Goal: Task Accomplishment & Management: Manage account settings

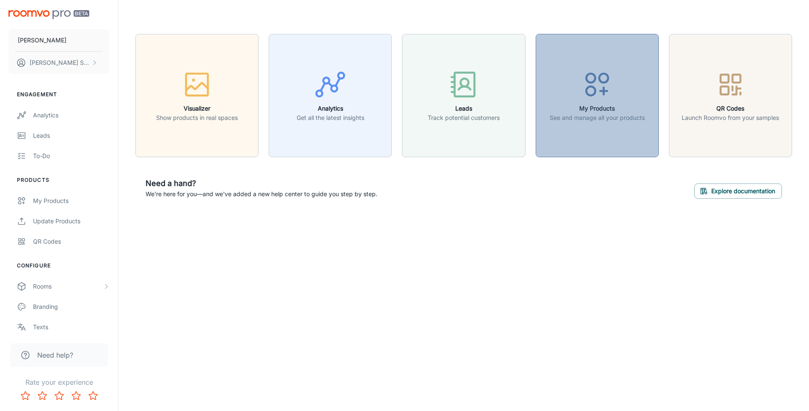
click at [604, 86] on icon "button" at bounding box center [598, 85] width 32 height 32
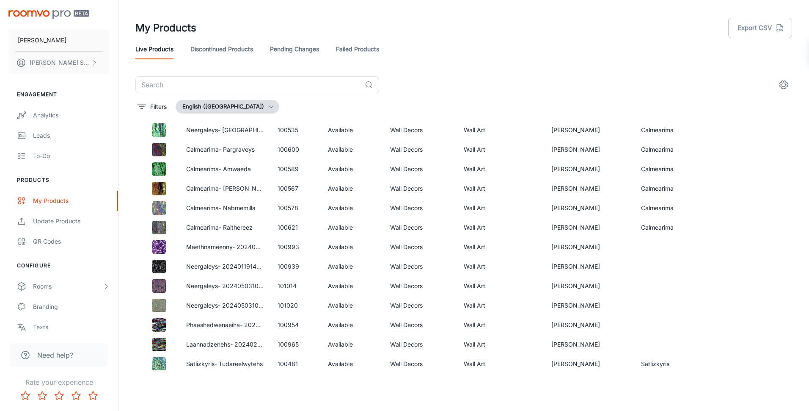
scroll to position [381, 0]
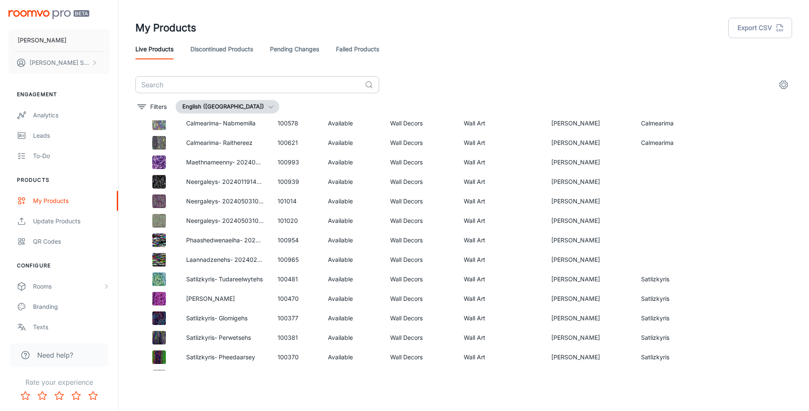
click at [234, 83] on input "text" at bounding box center [248, 84] width 226 height 17
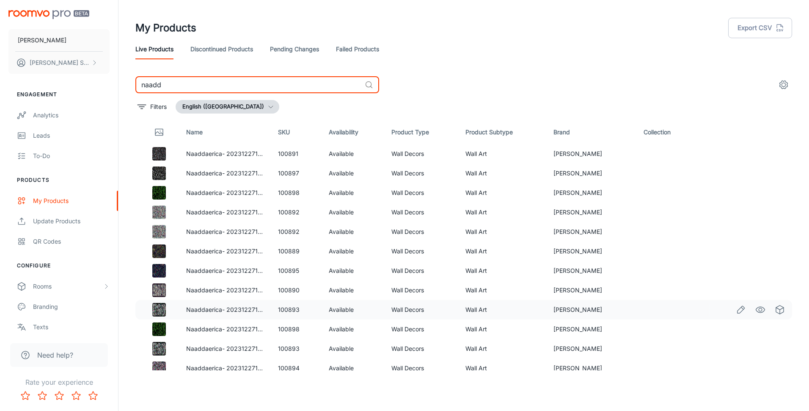
scroll to position [124, 0]
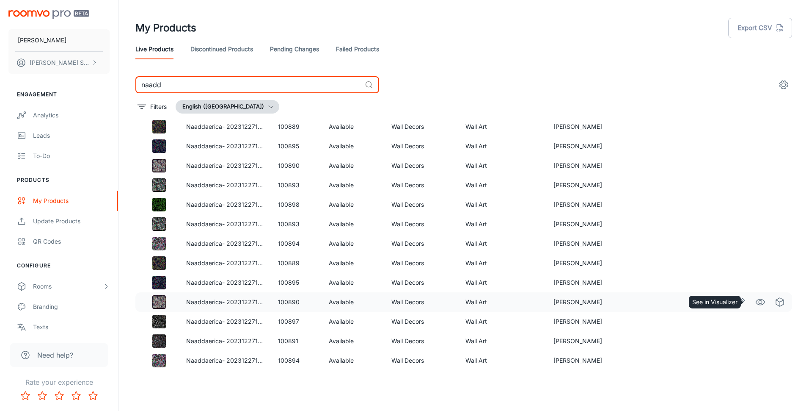
type input "naadd"
click at [756, 304] on icon "See in Visualizer" at bounding box center [761, 302] width 10 height 10
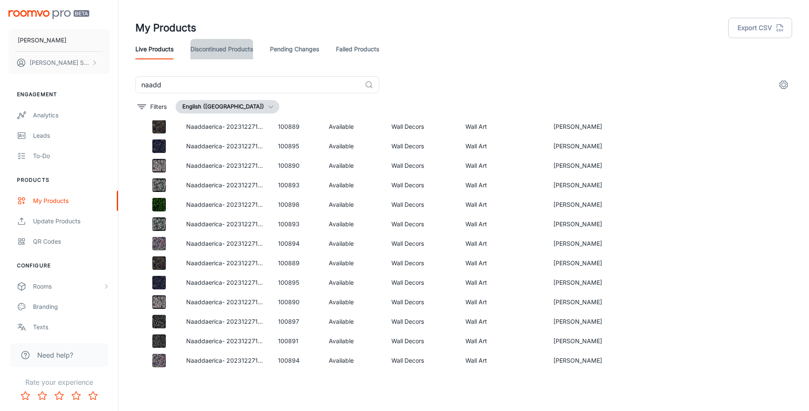
click at [241, 50] on link "Discontinued Products" at bounding box center [221, 49] width 63 height 20
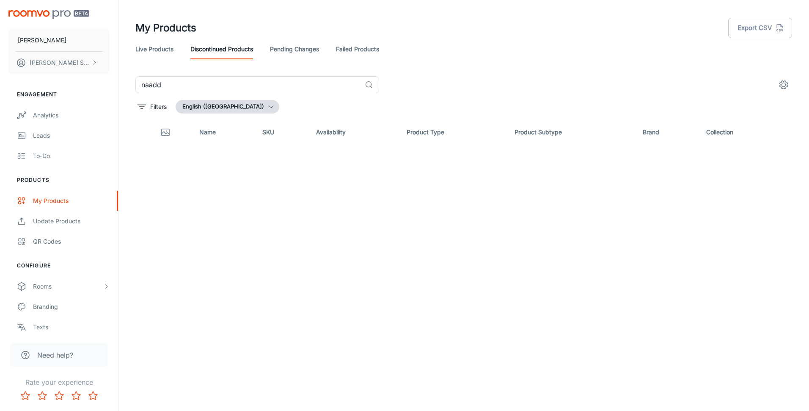
click at [286, 46] on link "Pending Changes" at bounding box center [294, 49] width 49 height 20
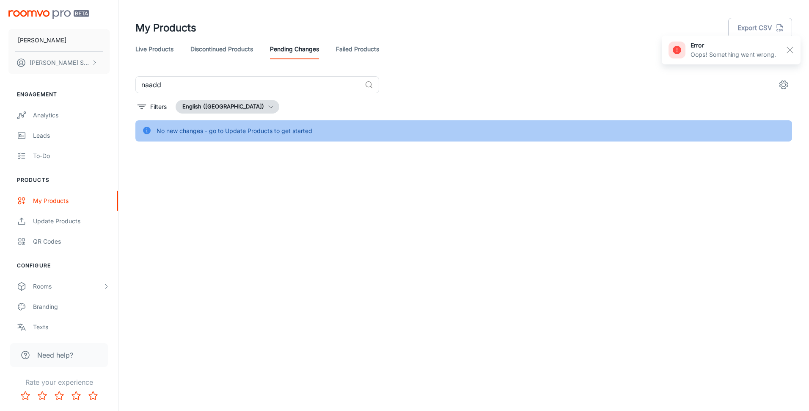
click at [332, 46] on div "Live Products Discontinued Products Pending Changes Failed Products" at bounding box center [463, 49] width 657 height 20
click at [352, 48] on link "Failed Products" at bounding box center [357, 49] width 43 height 20
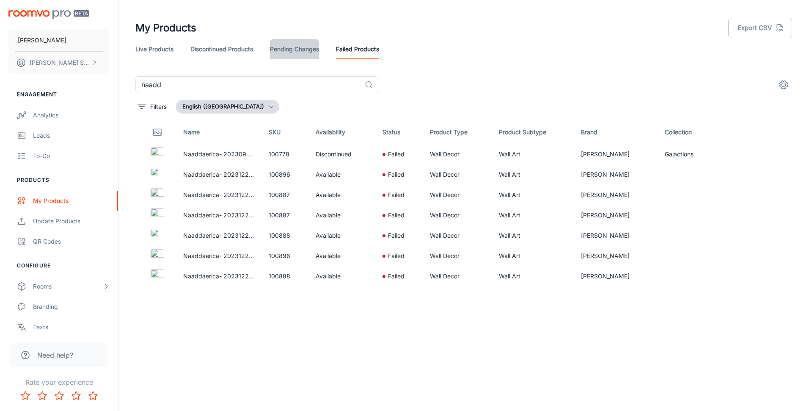
click at [298, 48] on link "Pending Changes" at bounding box center [294, 49] width 49 height 20
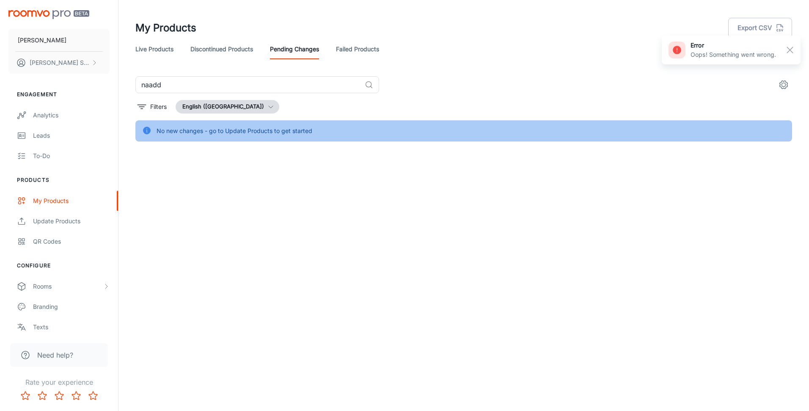
click at [230, 50] on link "Discontinued Products" at bounding box center [221, 49] width 63 height 20
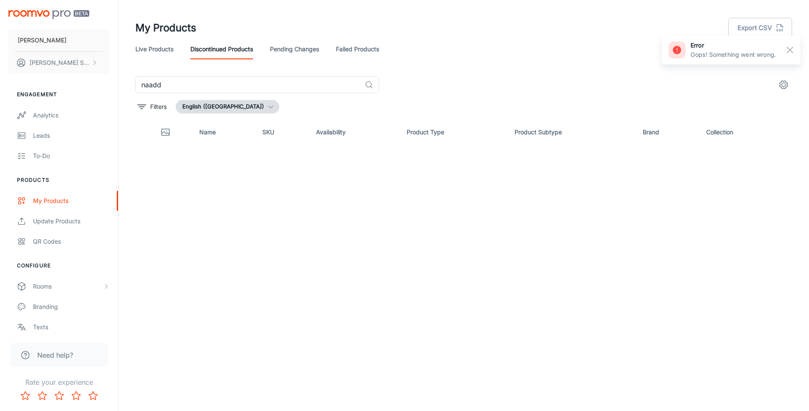
click at [166, 48] on link "Live Products" at bounding box center [154, 49] width 38 height 20
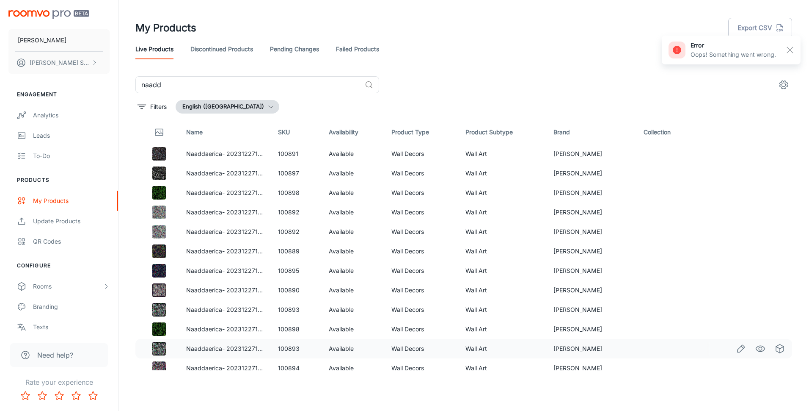
scroll to position [124, 0]
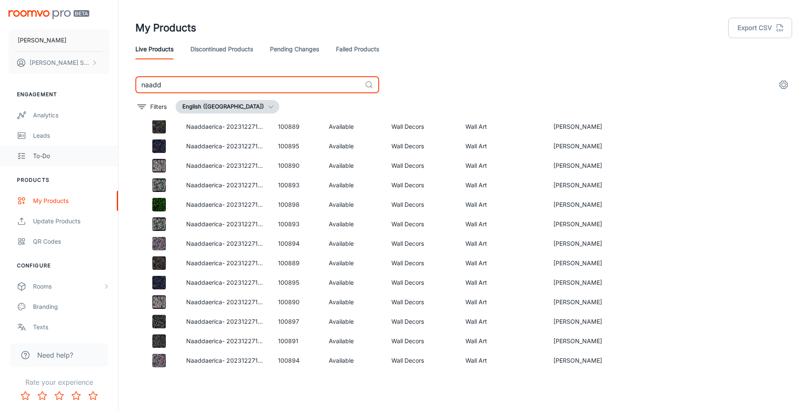
drag, startPoint x: 171, startPoint y: 83, endPoint x: 107, endPoint y: 86, distance: 64.5
click at [107, 86] on div "[PERSON_NAME] [PERSON_NAME] Engagement Analytics Leads To-do Products My Produc…" at bounding box center [404, 202] width 809 height 404
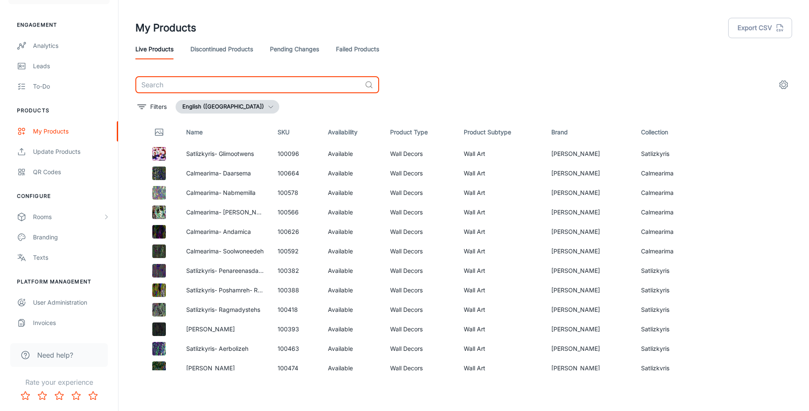
click at [231, 44] on link "Discontinued Products" at bounding box center [221, 49] width 63 height 20
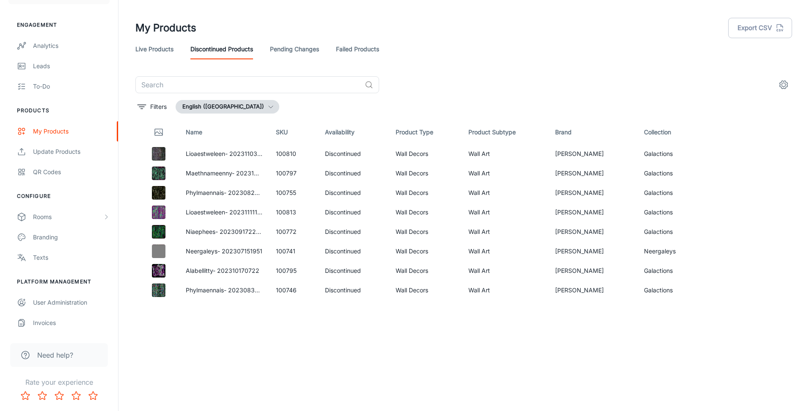
click at [279, 47] on link "Pending Changes" at bounding box center [294, 49] width 49 height 20
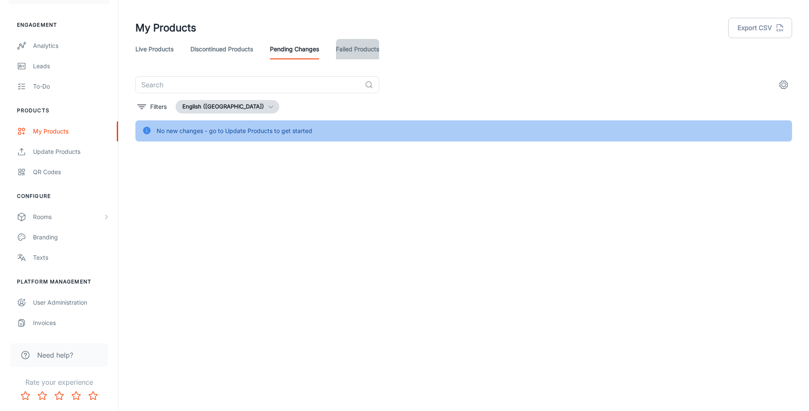
click at [357, 44] on link "Failed Products" at bounding box center [357, 49] width 43 height 20
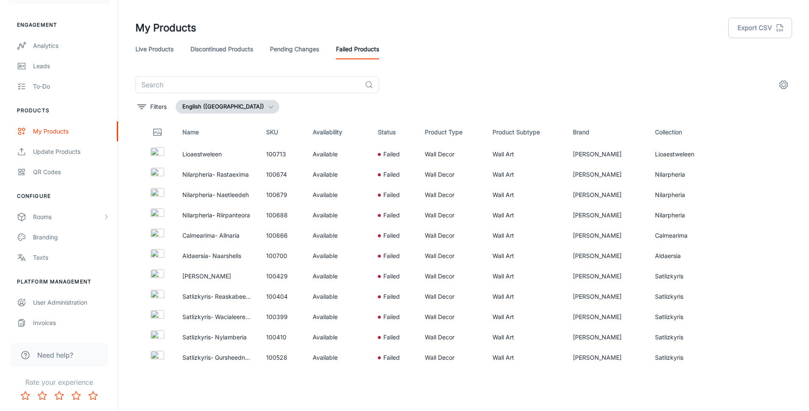
click at [784, 84] on icon "settings" at bounding box center [784, 85] width 10 height 10
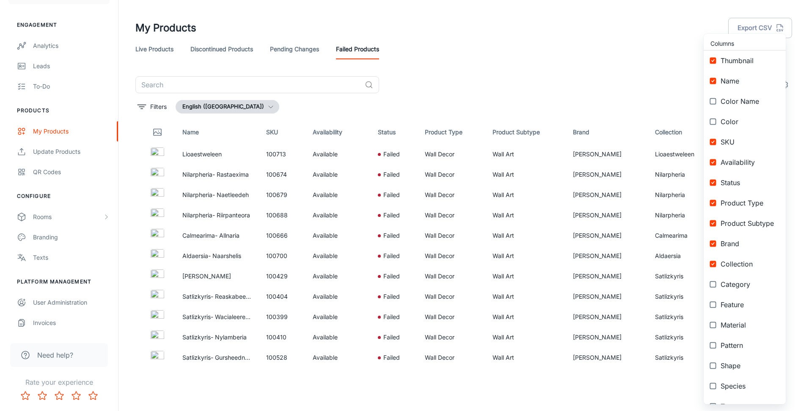
click at [581, 58] on div at bounding box center [404, 205] width 809 height 411
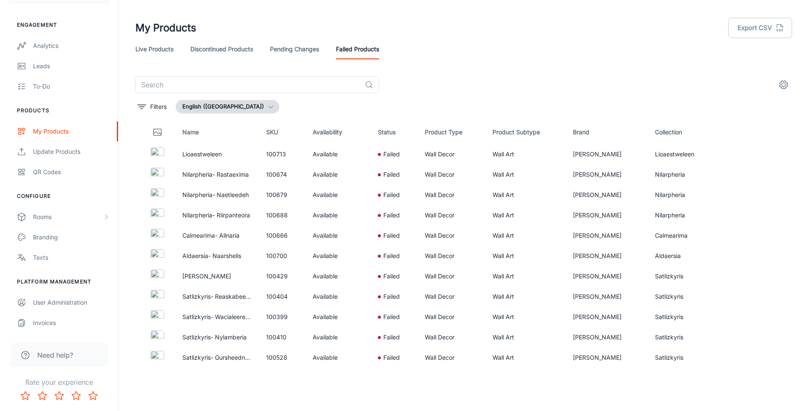
click at [143, 49] on link "Live Products" at bounding box center [154, 49] width 38 height 20
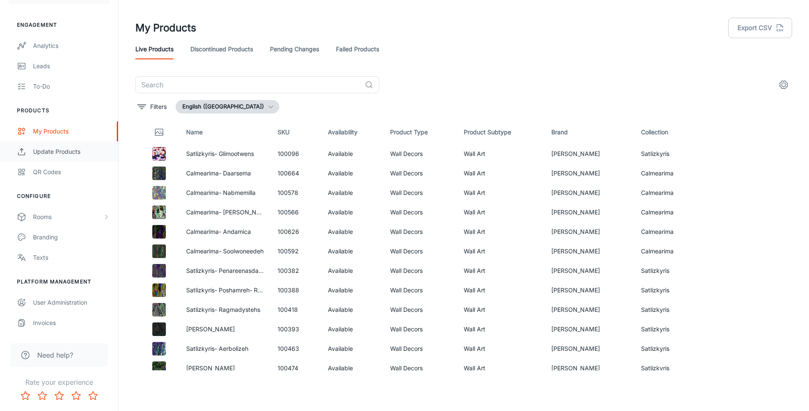
click at [62, 150] on div "Update Products" at bounding box center [71, 151] width 77 height 9
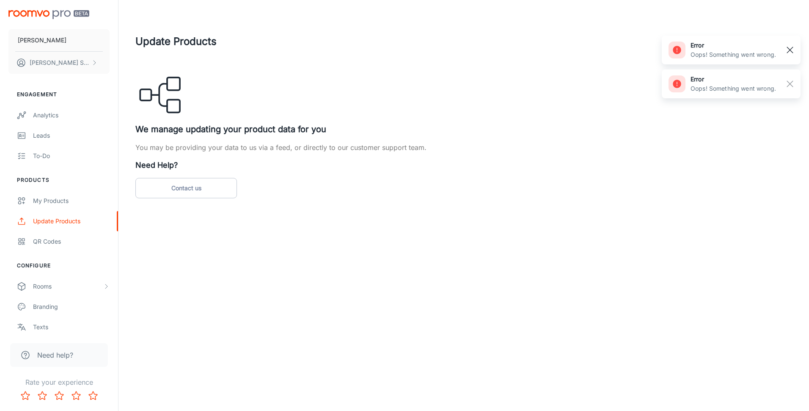
click at [792, 46] on rect "button" at bounding box center [790, 50] width 10 height 10
click at [792, 50] on rect "button" at bounding box center [790, 50] width 10 height 10
click at [62, 196] on div "My Products" at bounding box center [71, 200] width 77 height 9
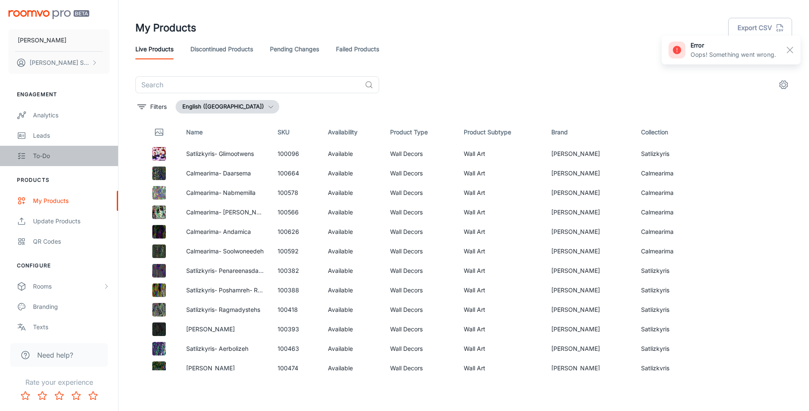
click at [50, 155] on div "To-do" at bounding box center [71, 155] width 77 height 9
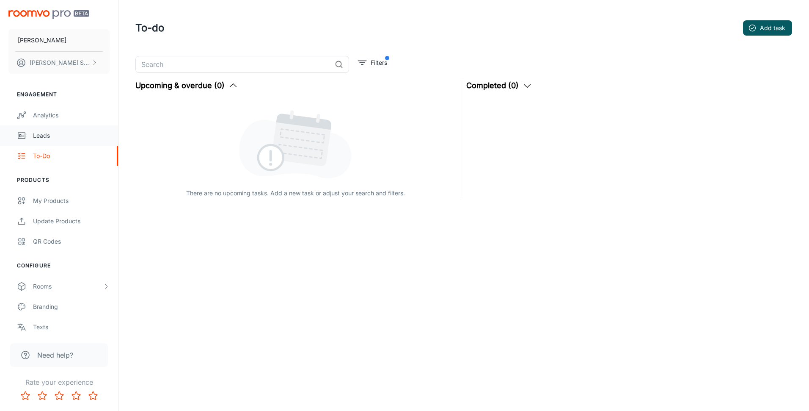
click at [45, 135] on div "Leads" at bounding box center [71, 135] width 77 height 9
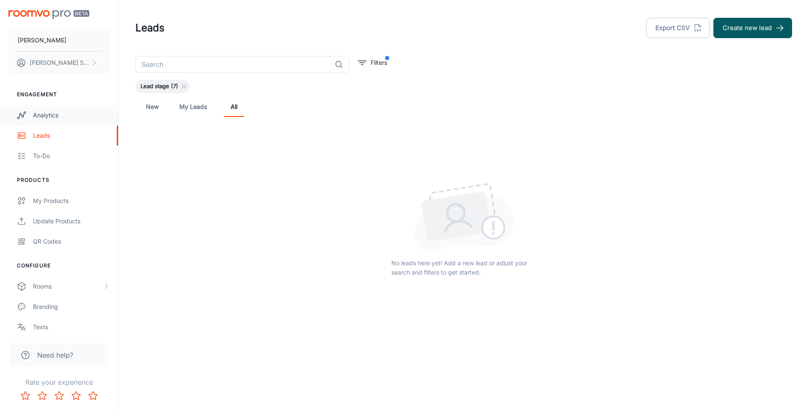
click at [45, 113] on div "Analytics" at bounding box center [71, 114] width 77 height 9
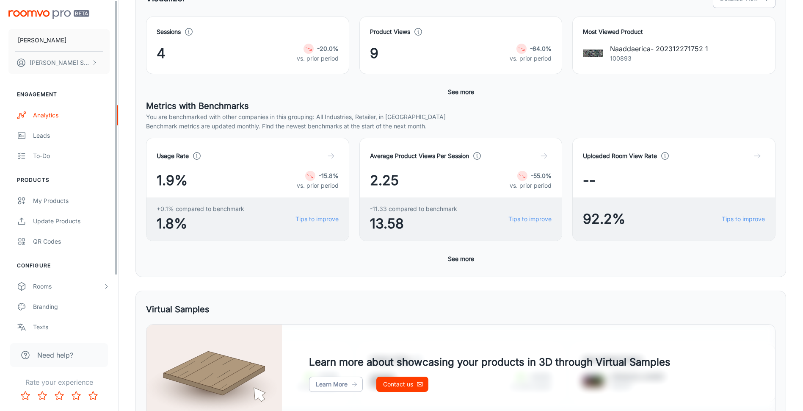
scroll to position [113, 0]
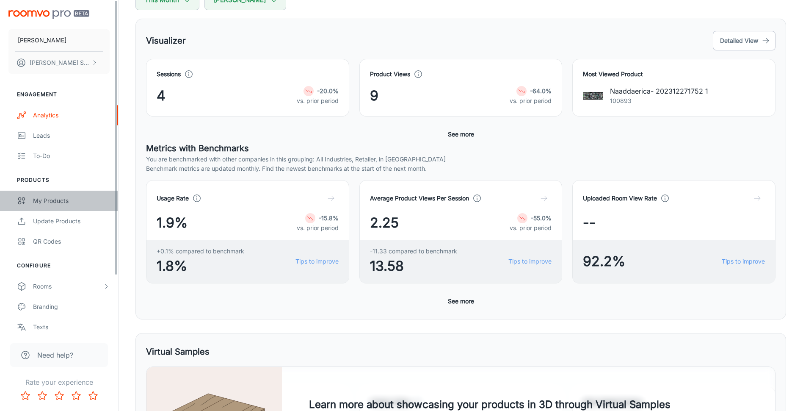
click at [50, 199] on div "My Products" at bounding box center [71, 200] width 77 height 9
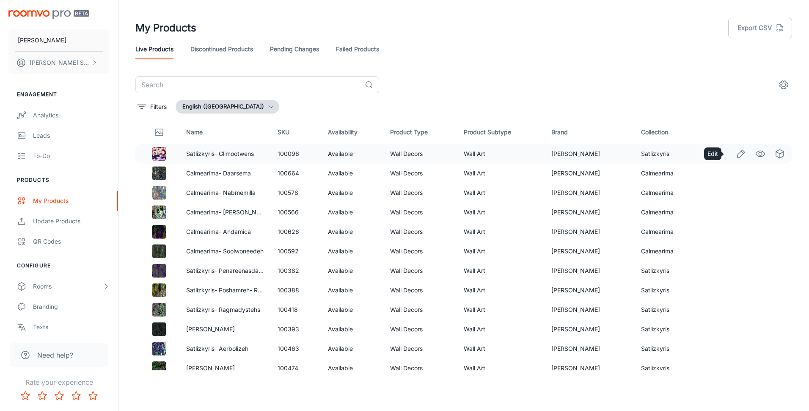
click at [736, 152] on icon "Edit" at bounding box center [741, 154] width 10 height 10
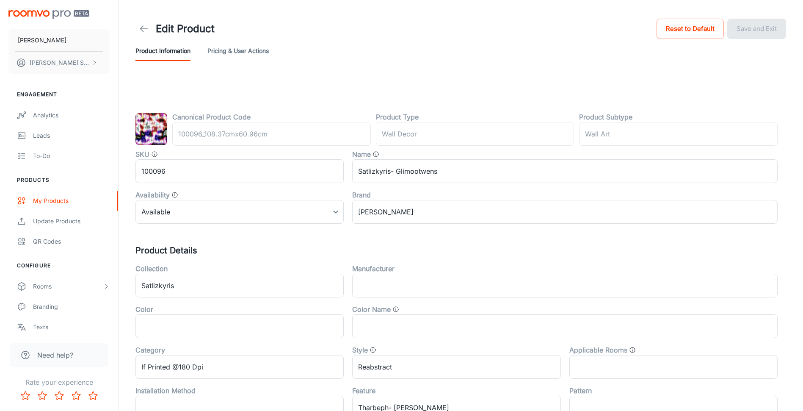
click at [168, 50] on button "Product Information" at bounding box center [162, 51] width 55 height 20
click at [146, 27] on icon at bounding box center [144, 29] width 10 height 10
